Goal: Find specific page/section: Find specific page/section

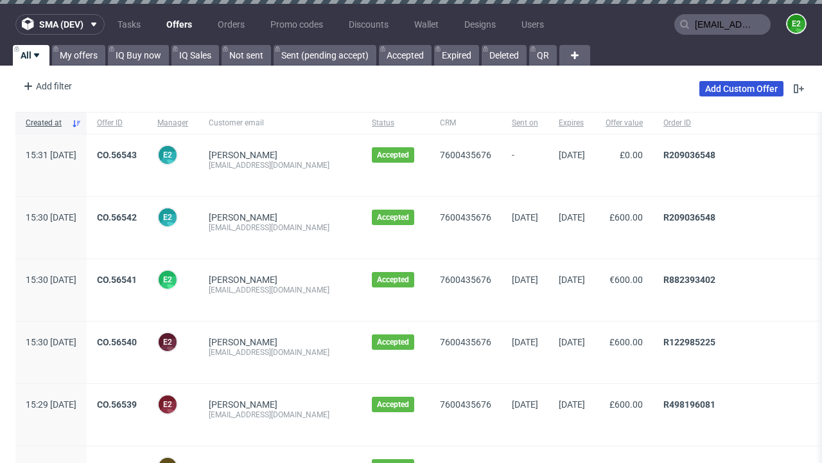
type input "[EMAIL_ADDRESS][DOMAIN_NAME]"
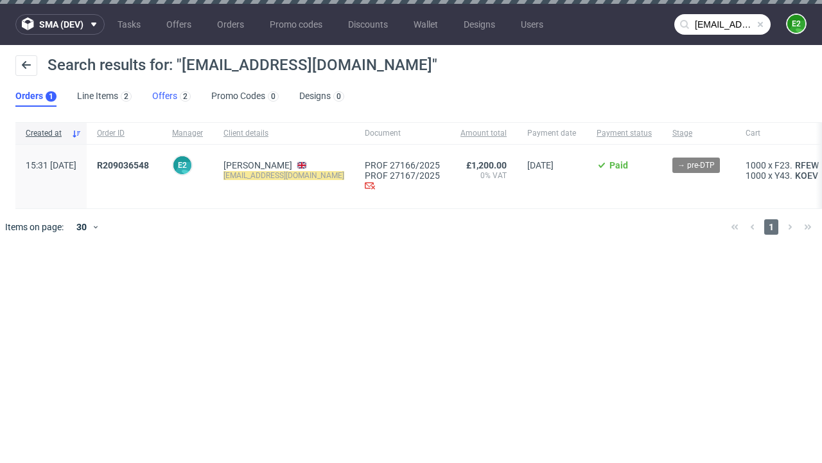
click at [172, 96] on link "Offers 2" at bounding box center [171, 96] width 39 height 21
